Goal: Transaction & Acquisition: Purchase product/service

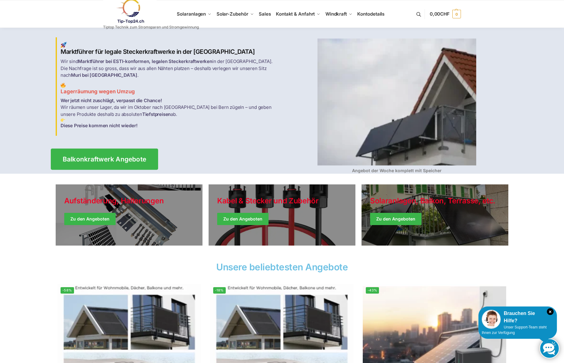
click at [91, 156] on span "Balkonkraftwerk Angebote" at bounding box center [105, 159] width 84 height 6
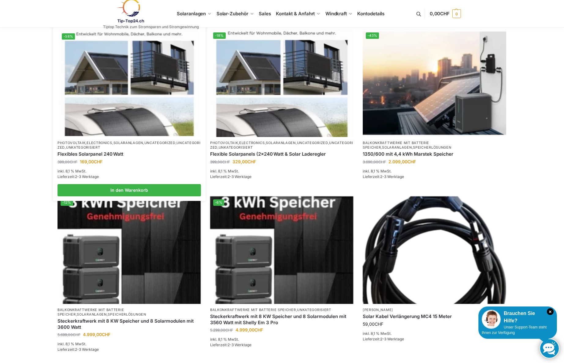
scroll to position [275, 0]
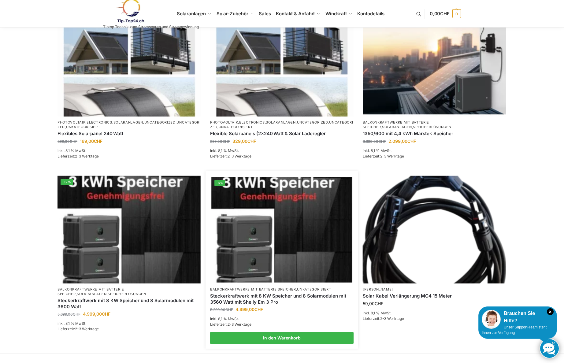
click at [272, 298] on link "Steckerkraftwerk mit 8 KW Speicher und 8 Solarmodulen mit 3560 Watt mit Shelly …" at bounding box center [281, 299] width 143 height 12
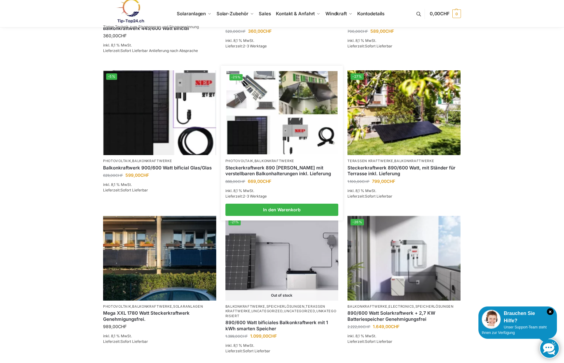
scroll to position [245, 0]
